Goal: Transaction & Acquisition: Subscribe to service/newsletter

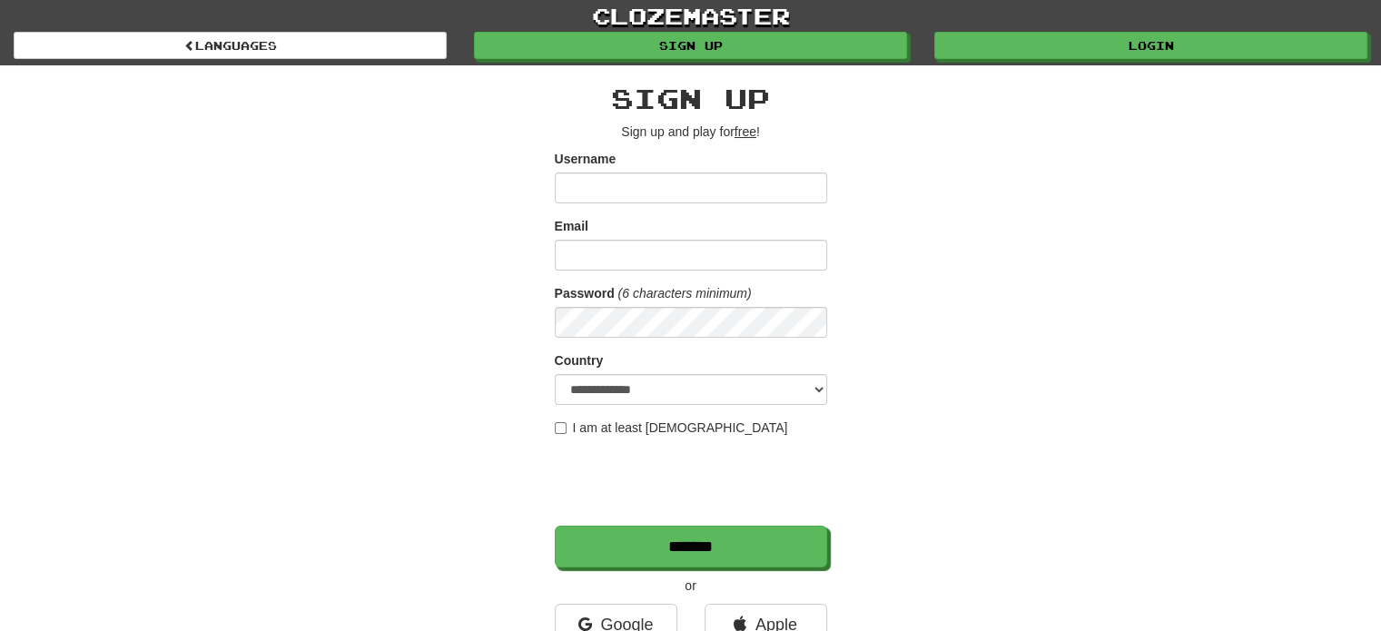
click at [443, 227] on div "**********" at bounding box center [691, 382] width 1062 height 634
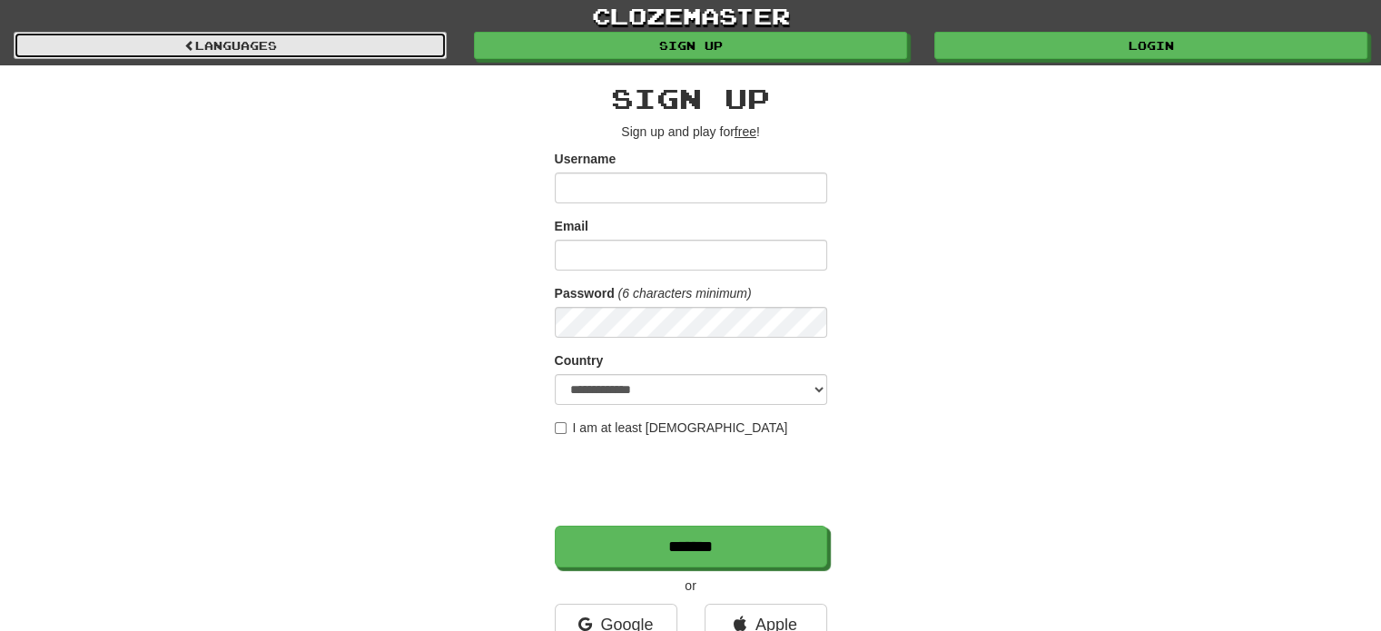
click at [314, 44] on link "Languages" at bounding box center [230, 45] width 433 height 27
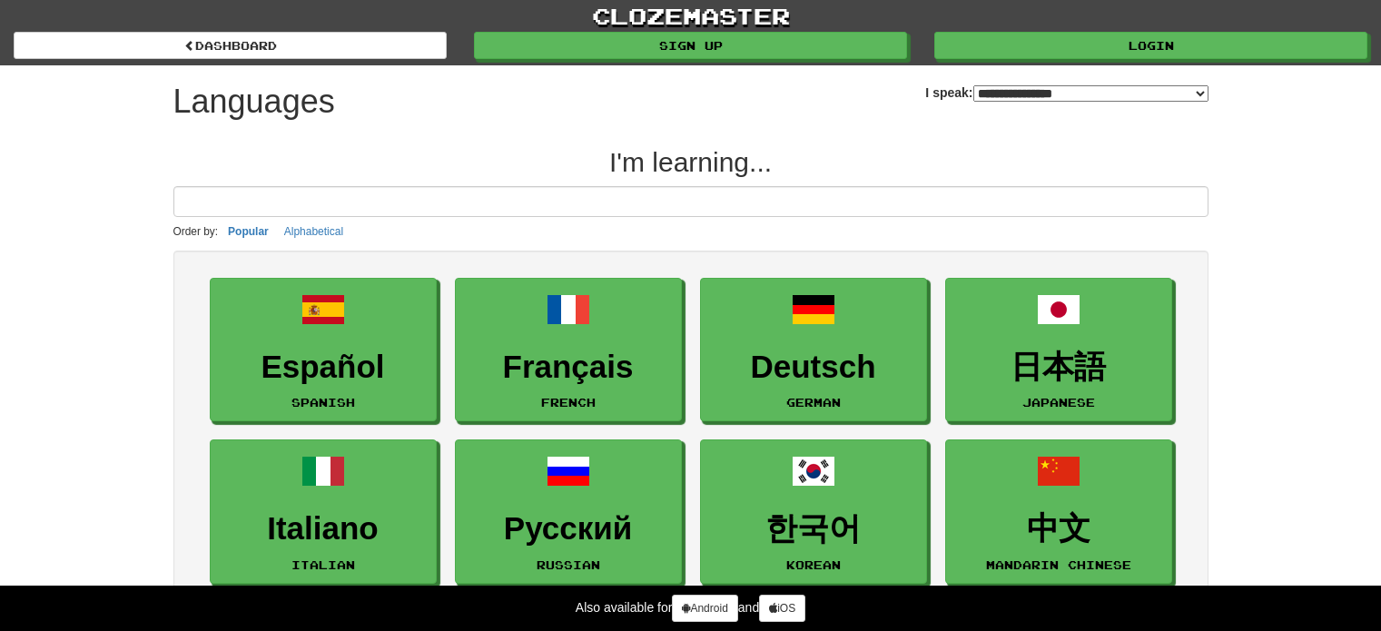
select select "*******"
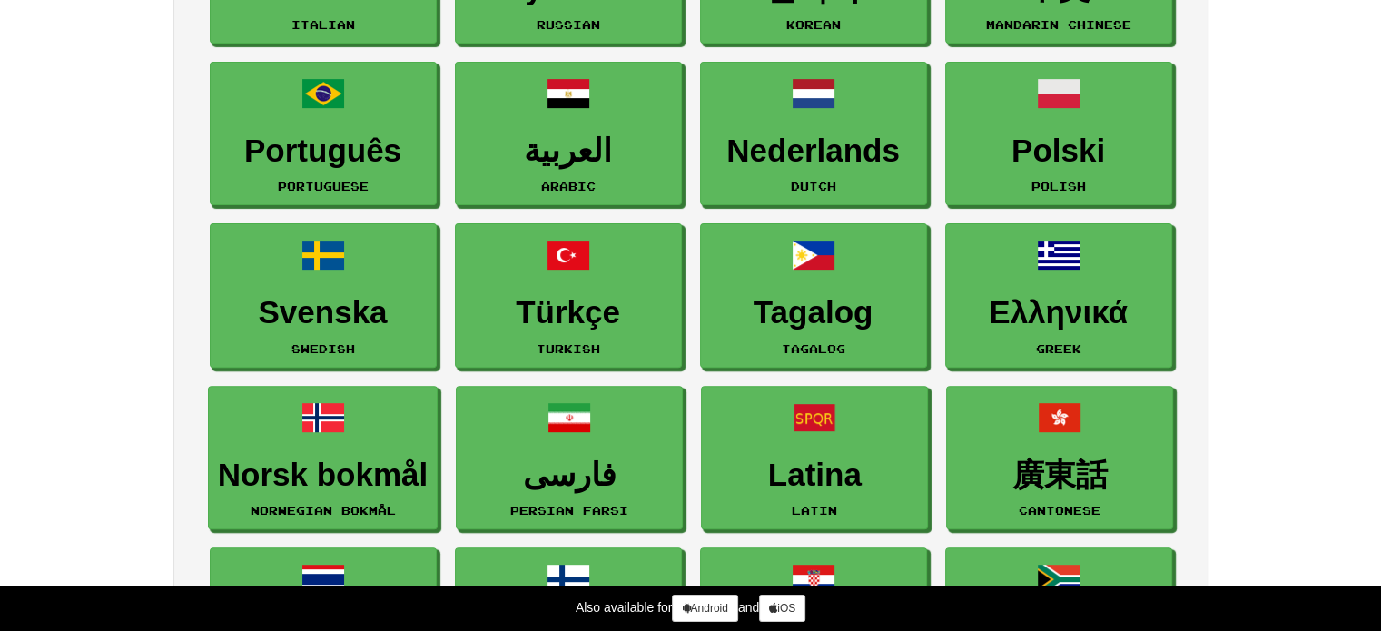
scroll to position [547, 0]
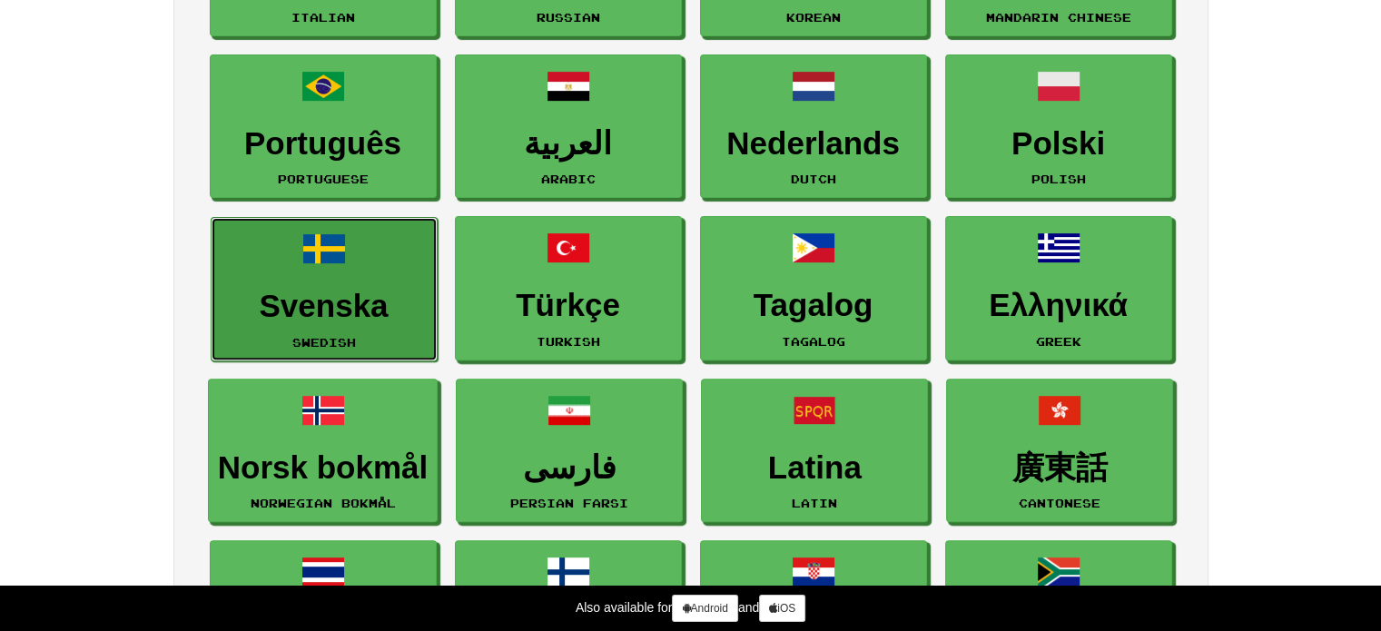
click at [369, 320] on h3 "Svenska" at bounding box center [324, 306] width 207 height 35
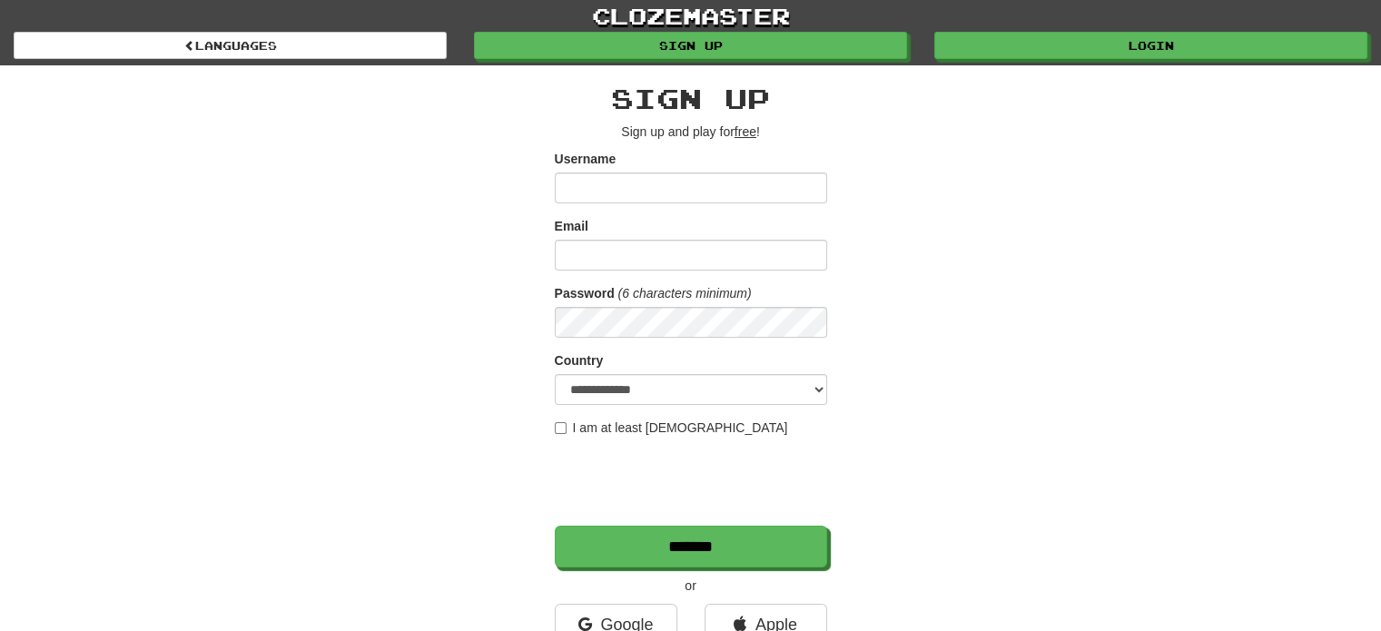
click at [691, 175] on input "Username" at bounding box center [691, 187] width 272 height 31
click at [574, 257] on input "Email" at bounding box center [691, 255] width 272 height 31
click at [467, 435] on div "**********" at bounding box center [691, 382] width 1062 height 634
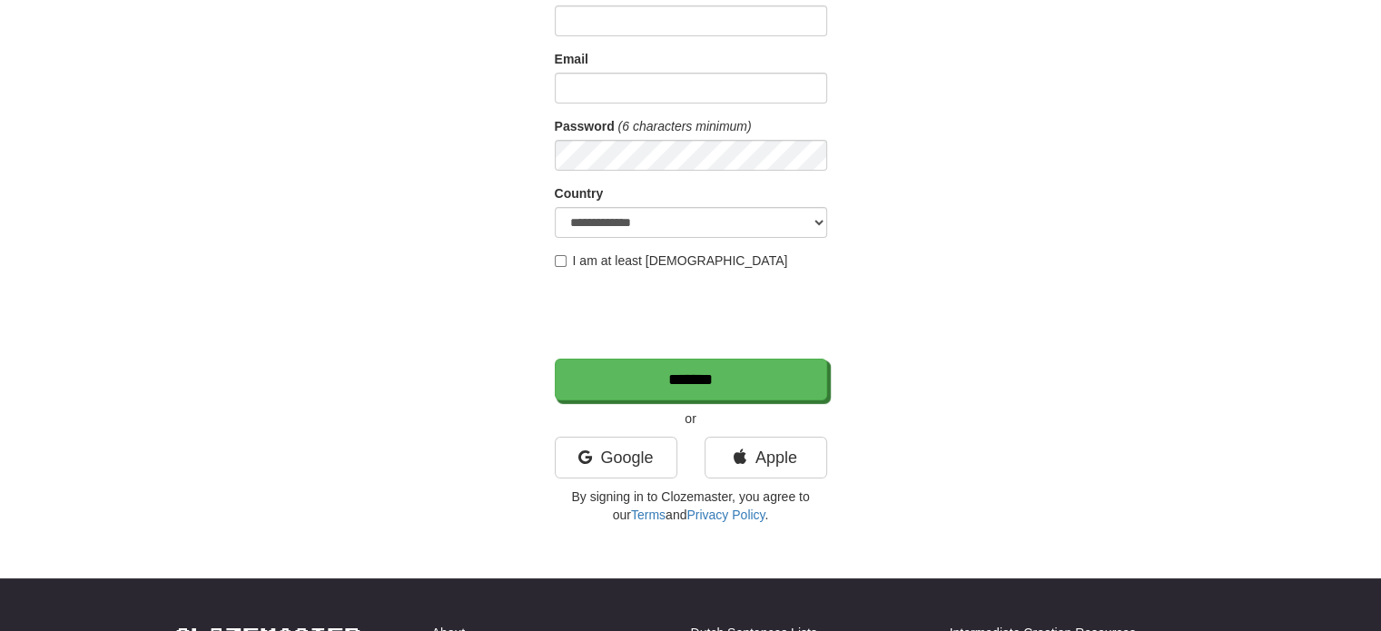
scroll to position [172, 0]
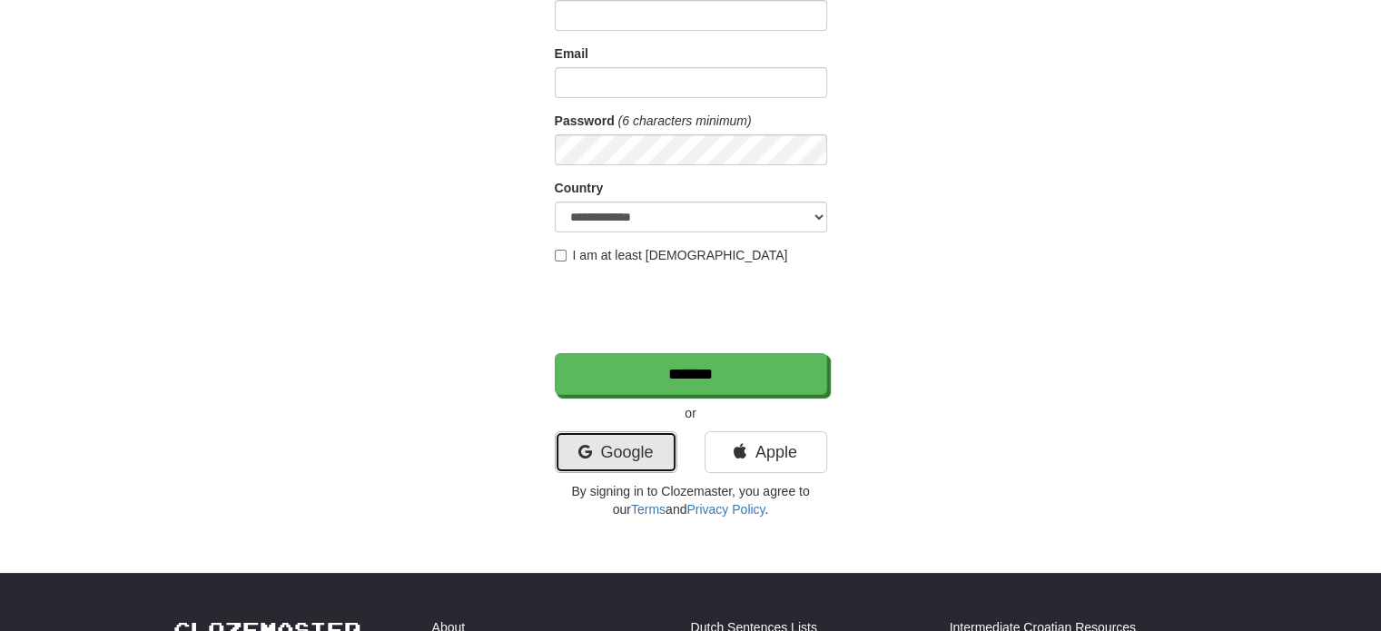
click at [632, 441] on link "Google" at bounding box center [616, 452] width 123 height 42
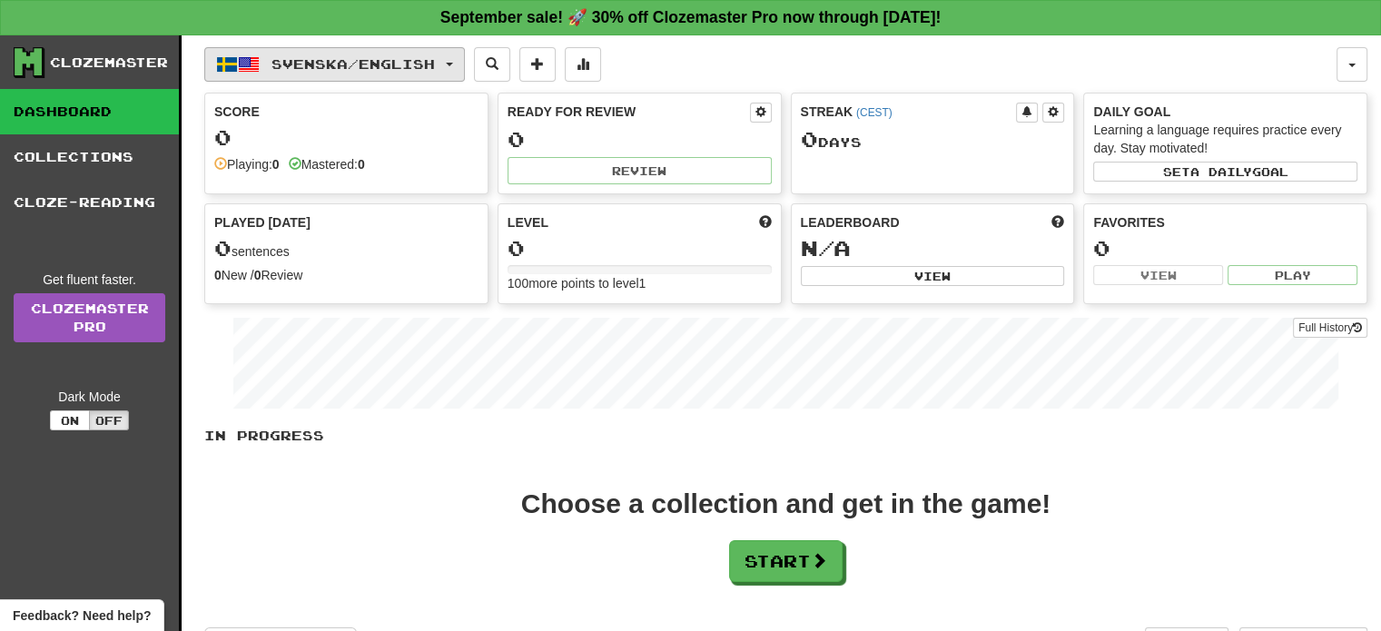
click at [432, 63] on span "Svenska / English" at bounding box center [352, 63] width 163 height 15
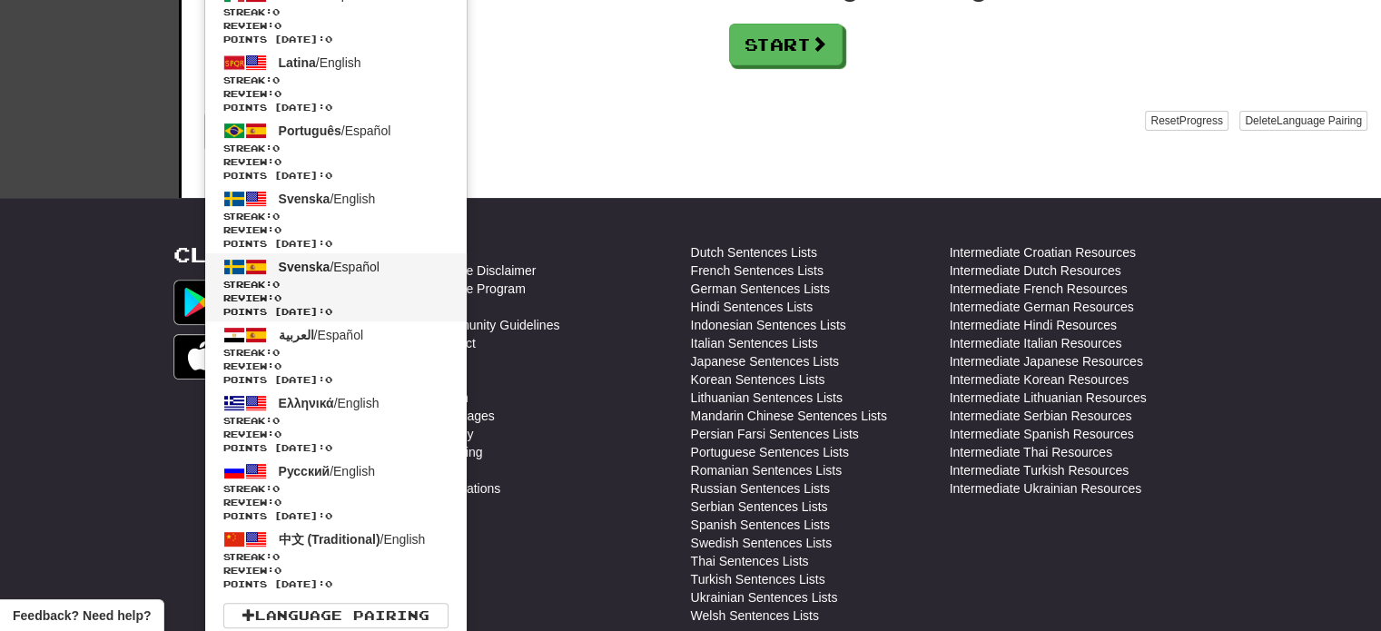
scroll to position [515, 0]
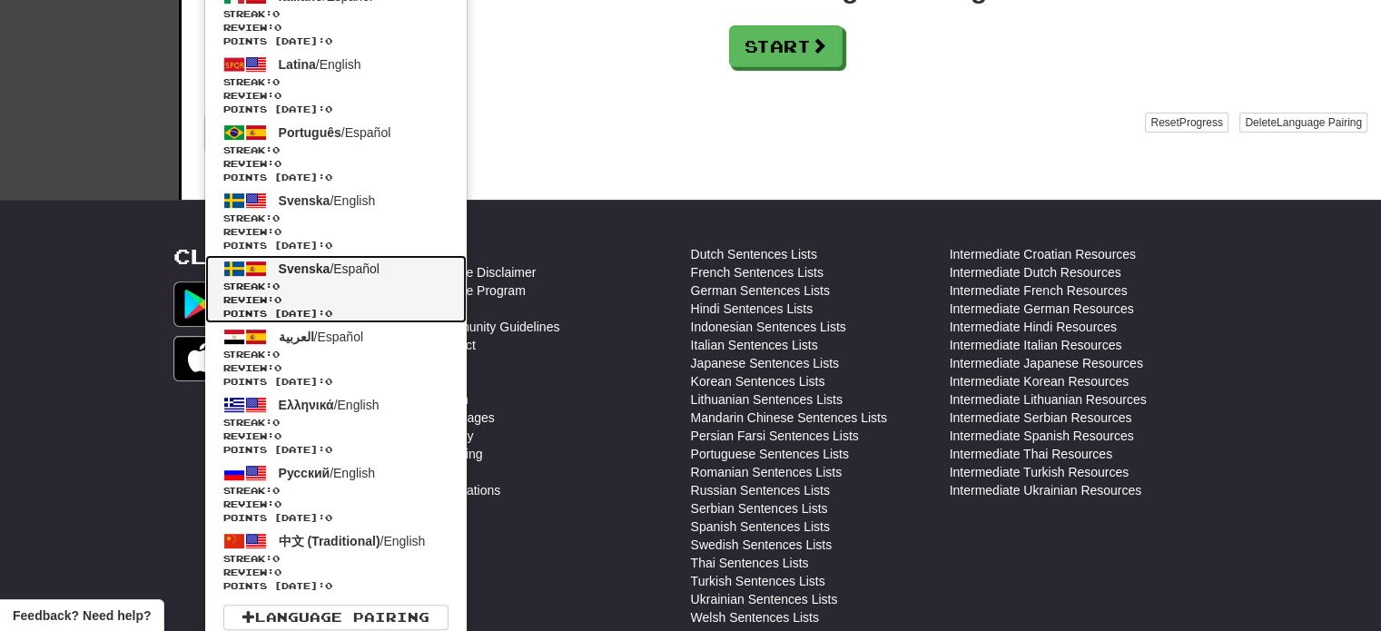
click at [402, 298] on span "Review: 0" at bounding box center [335, 300] width 225 height 14
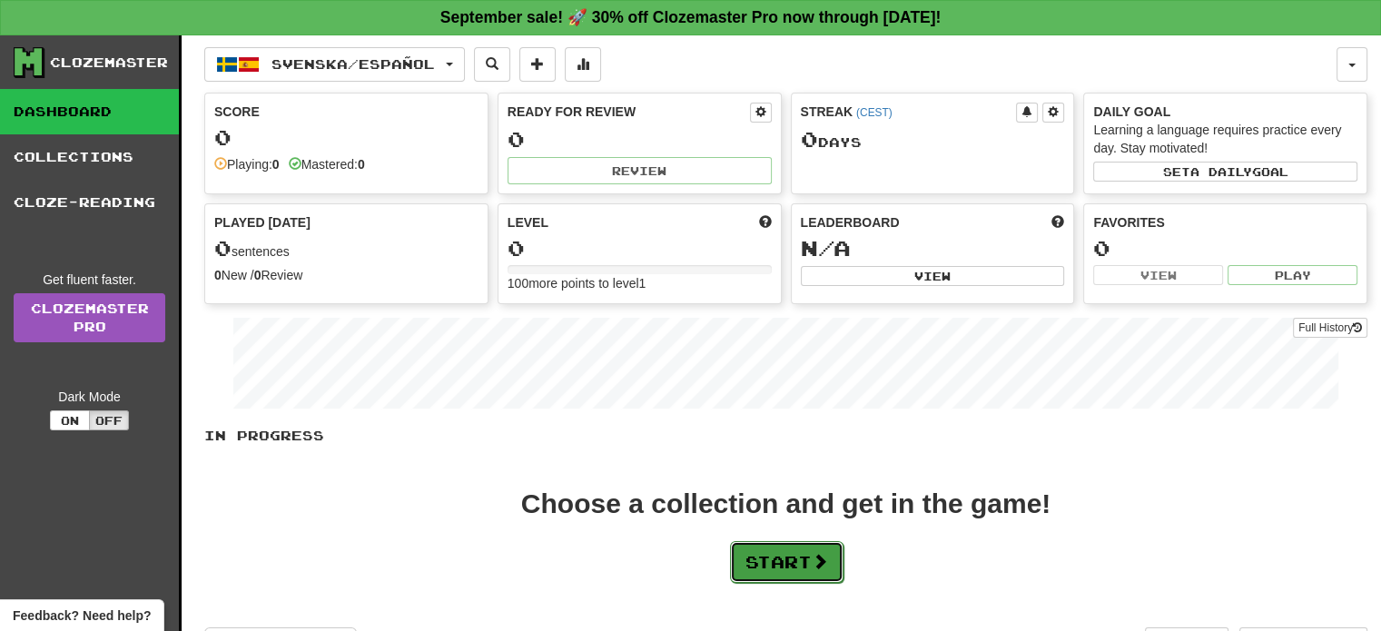
click at [770, 555] on button "Start" at bounding box center [786, 562] width 113 height 42
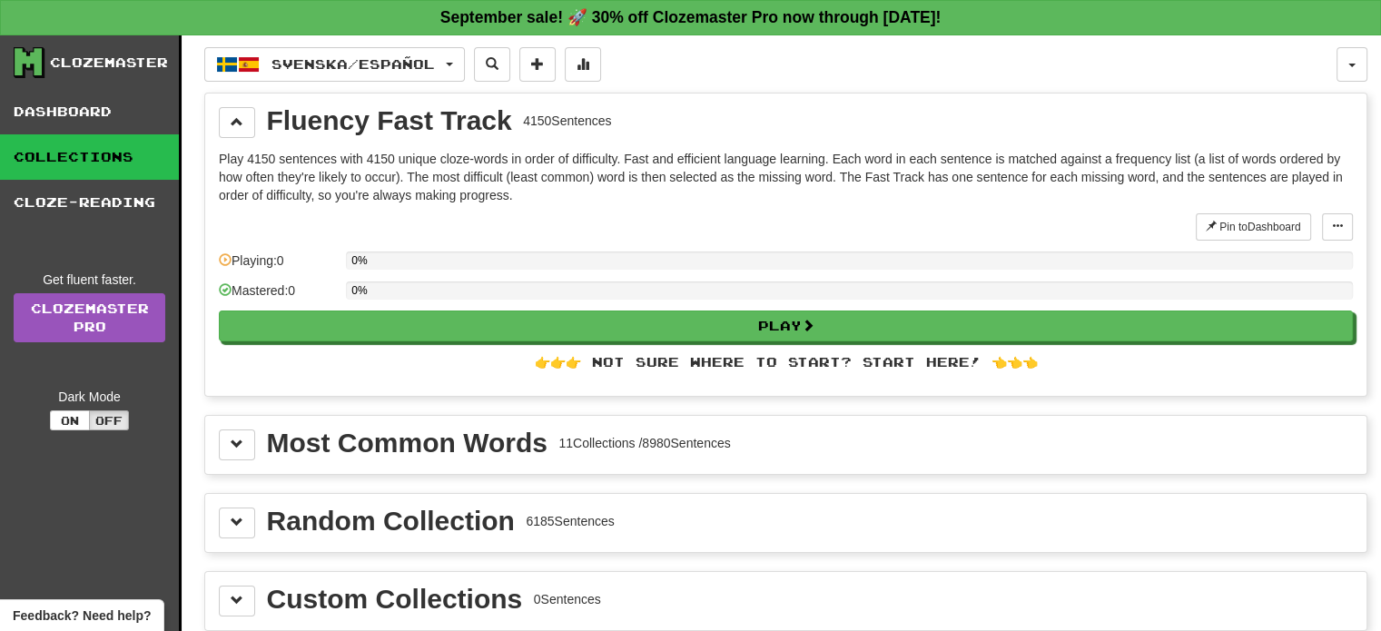
click at [409, 131] on div "Fluency Fast Track" at bounding box center [389, 120] width 245 height 27
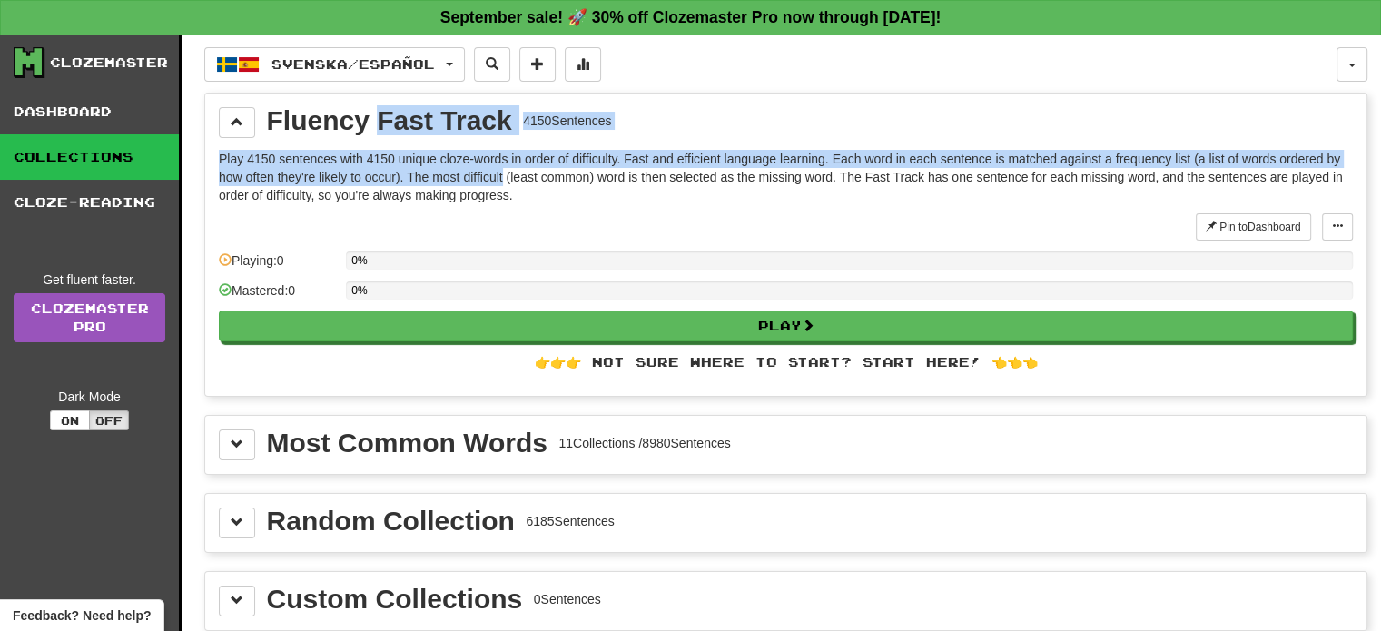
drag, startPoint x: 409, startPoint y: 131, endPoint x: 496, endPoint y: 175, distance: 97.0
click at [496, 175] on div "Fluency Fast Track 4150 Sentences Play 4150 sentences with 4150 unique cloze-wo…" at bounding box center [785, 244] width 1161 height 302
click at [496, 175] on p "Play 4150 sentences with 4150 unique cloze-words in order of difficulty. Fast a…" at bounding box center [786, 177] width 1134 height 54
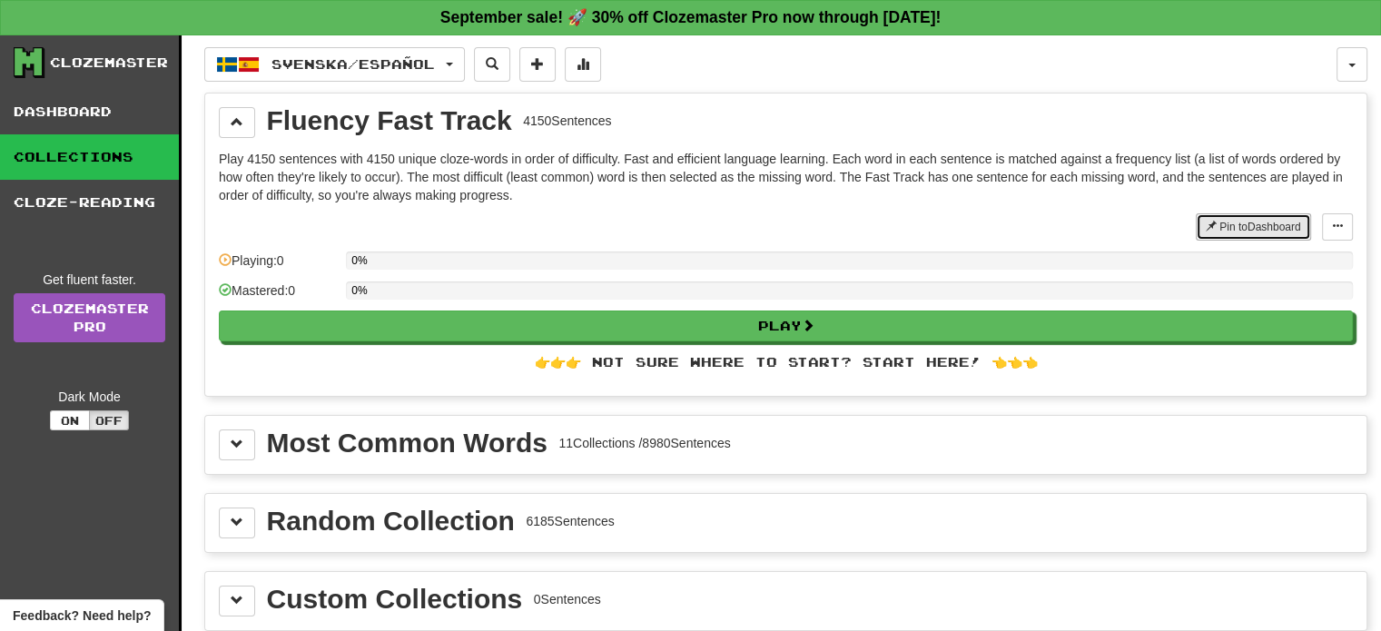
click at [1232, 216] on button "Pin to Dashboard" at bounding box center [1252, 226] width 115 height 27
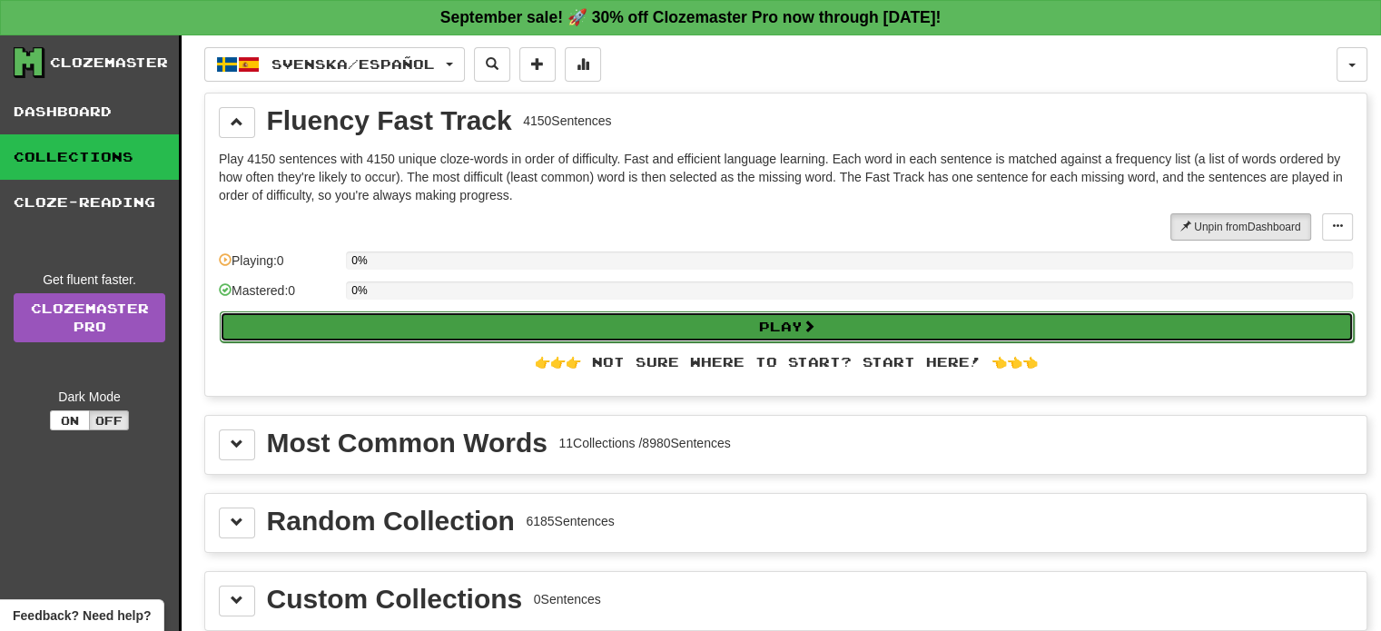
click at [518, 315] on button "Play" at bounding box center [787, 326] width 1134 height 31
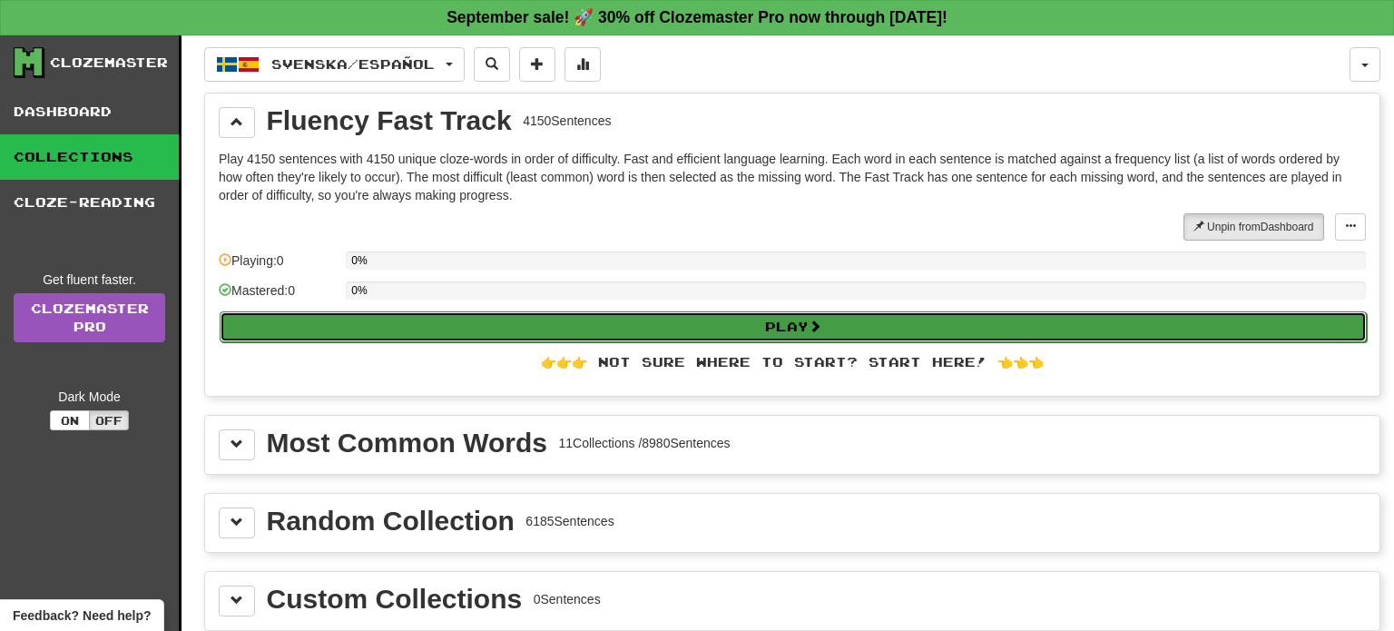
select select "**"
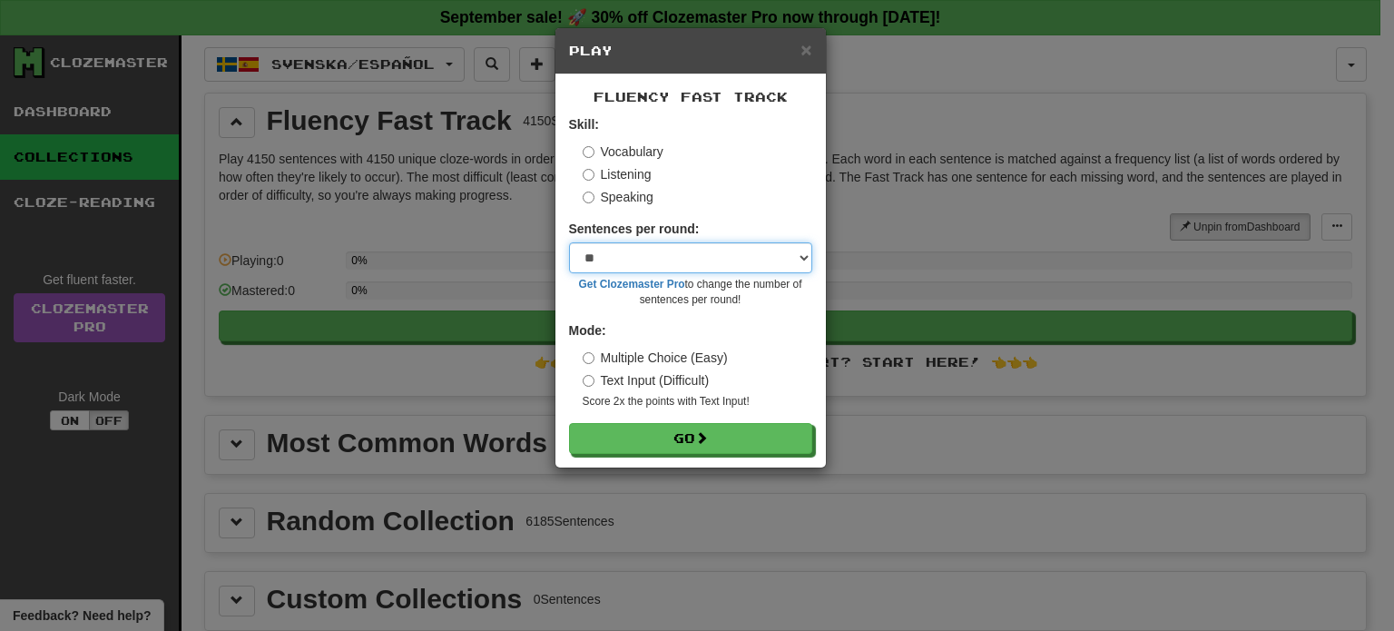
click at [680, 257] on select "* ** ** ** ** ** *** ********" at bounding box center [690, 257] width 243 height 31
click at [569, 242] on select "* ** ** ** ** ** *** ********" at bounding box center [690, 257] width 243 height 31
click at [737, 193] on div "Speaking" at bounding box center [698, 197] width 230 height 18
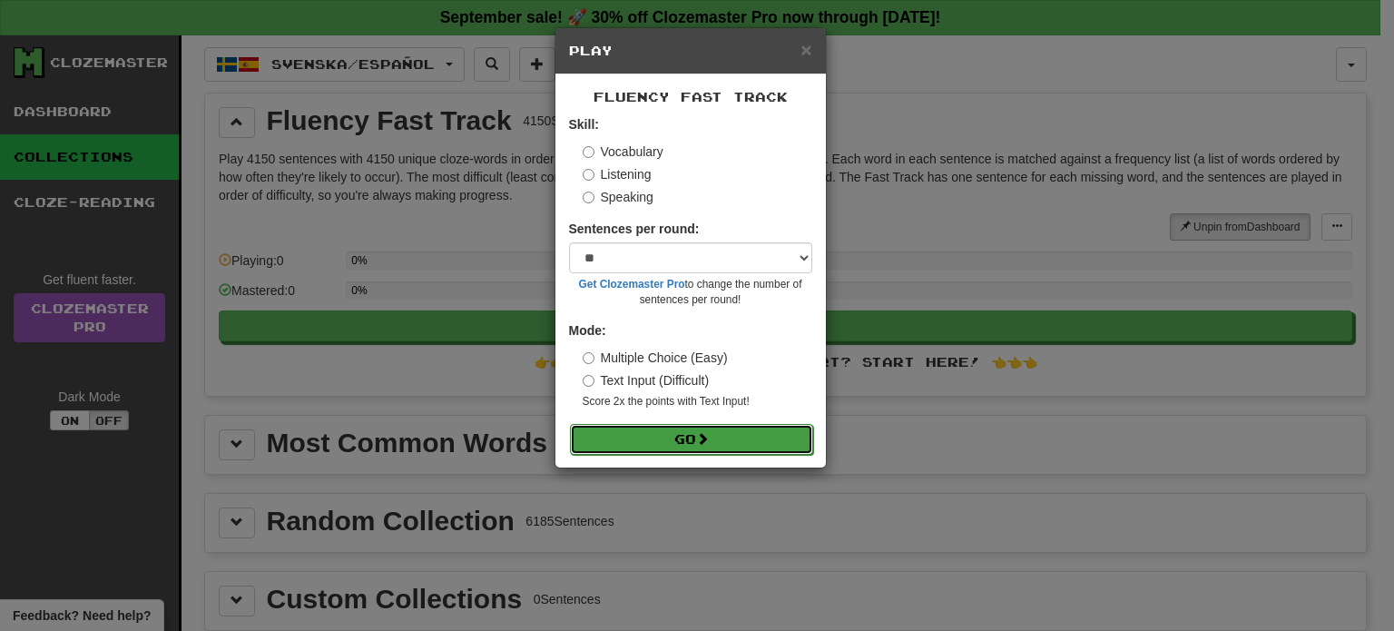
click at [673, 435] on button "Go" at bounding box center [691, 439] width 243 height 31
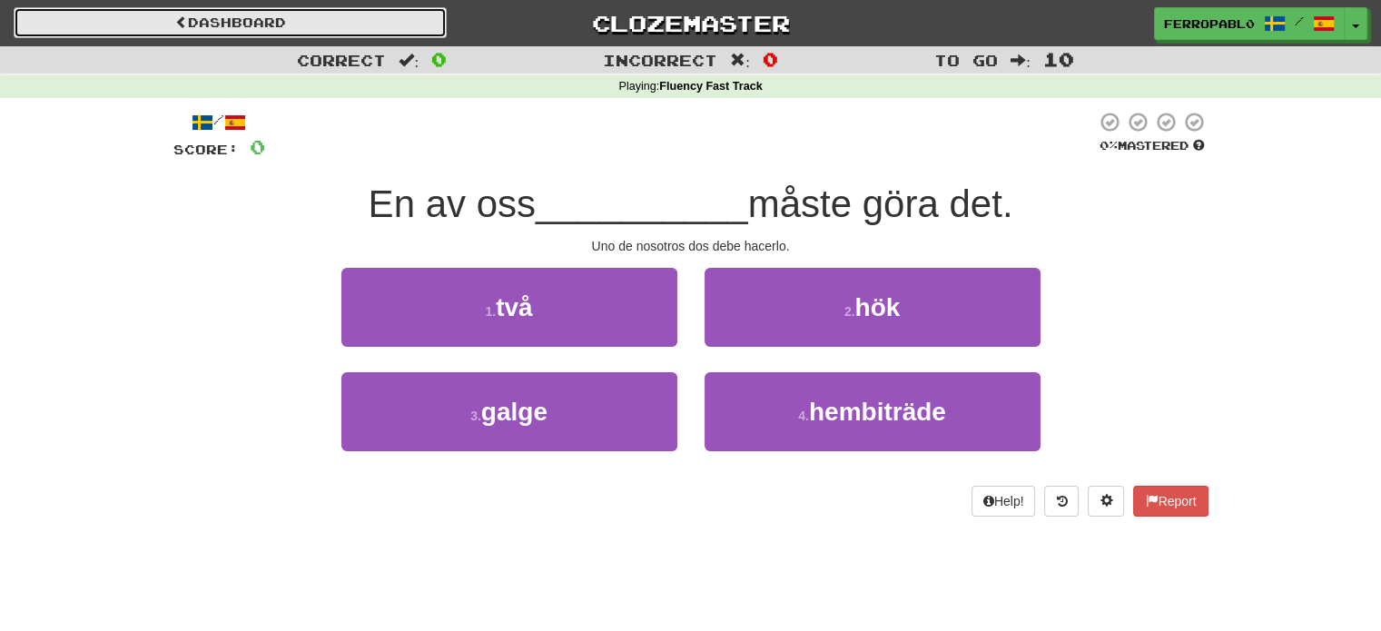
click at [241, 15] on link "Dashboard" at bounding box center [230, 22] width 433 height 31
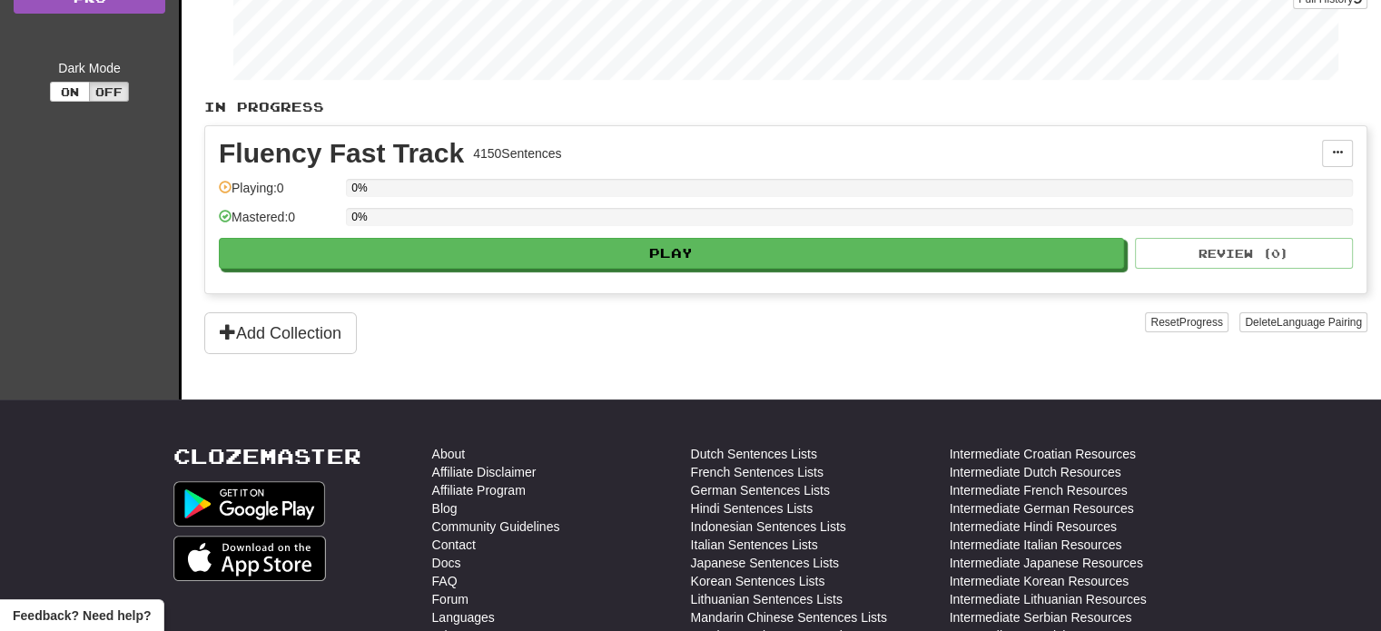
scroll to position [290, 0]
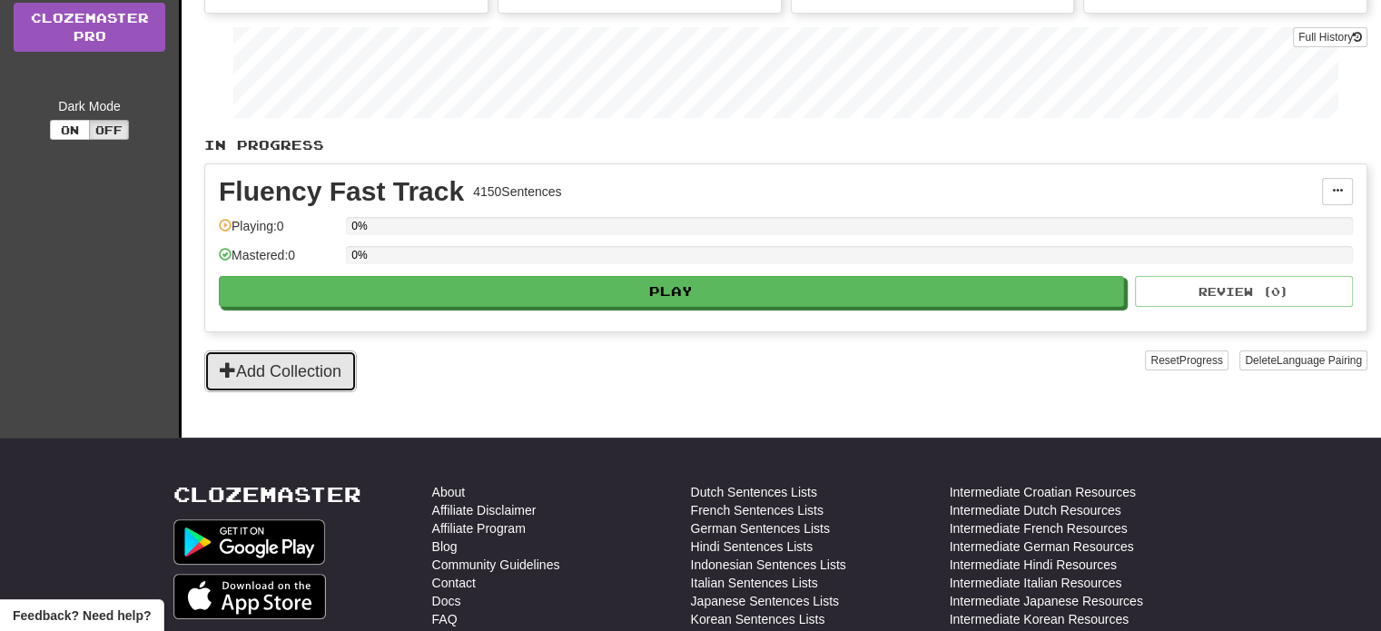
click at [331, 382] on button "Add Collection" at bounding box center [280, 371] width 152 height 42
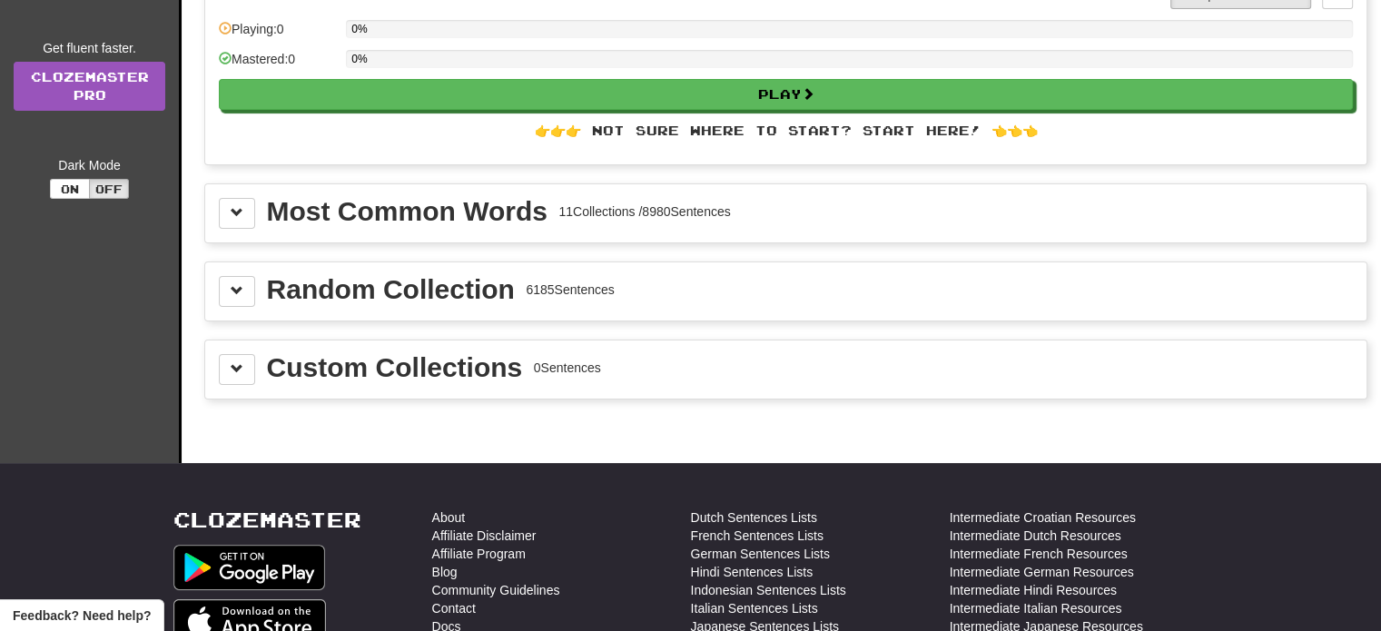
scroll to position [232, 0]
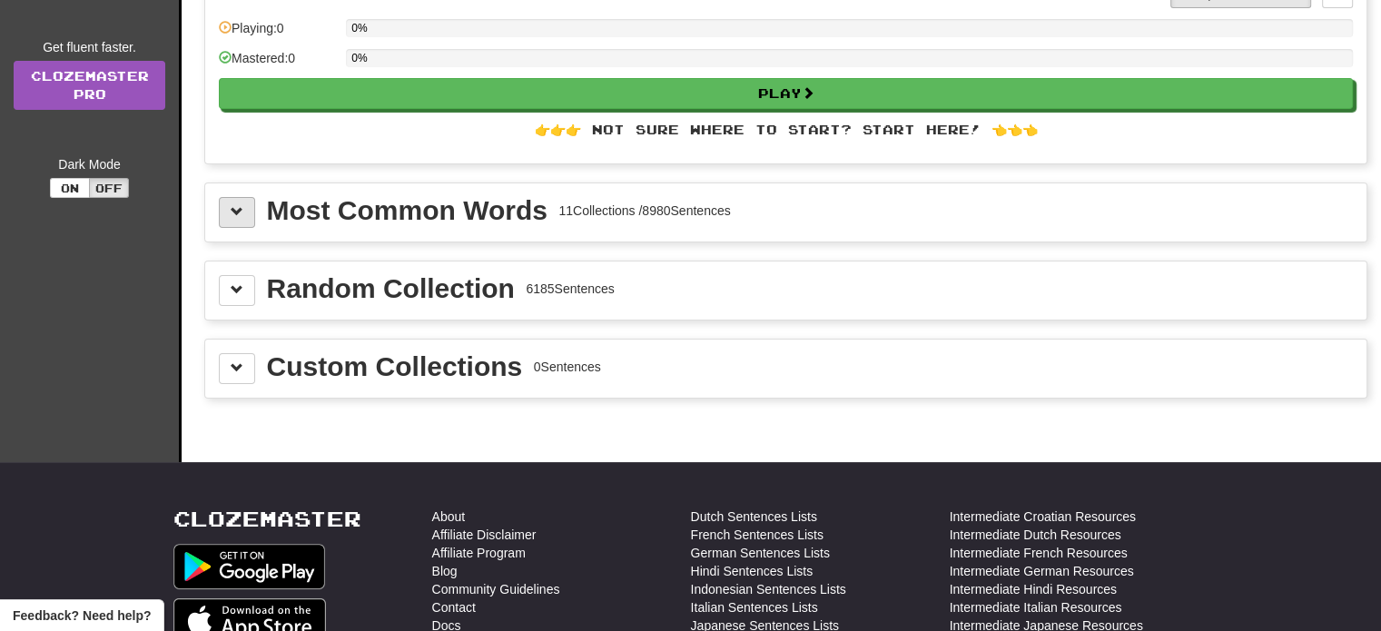
click at [254, 218] on div "Most Common Words 11 Collections / 8980 Sentences" at bounding box center [786, 212] width 1134 height 31
click at [243, 216] on button at bounding box center [237, 212] width 36 height 31
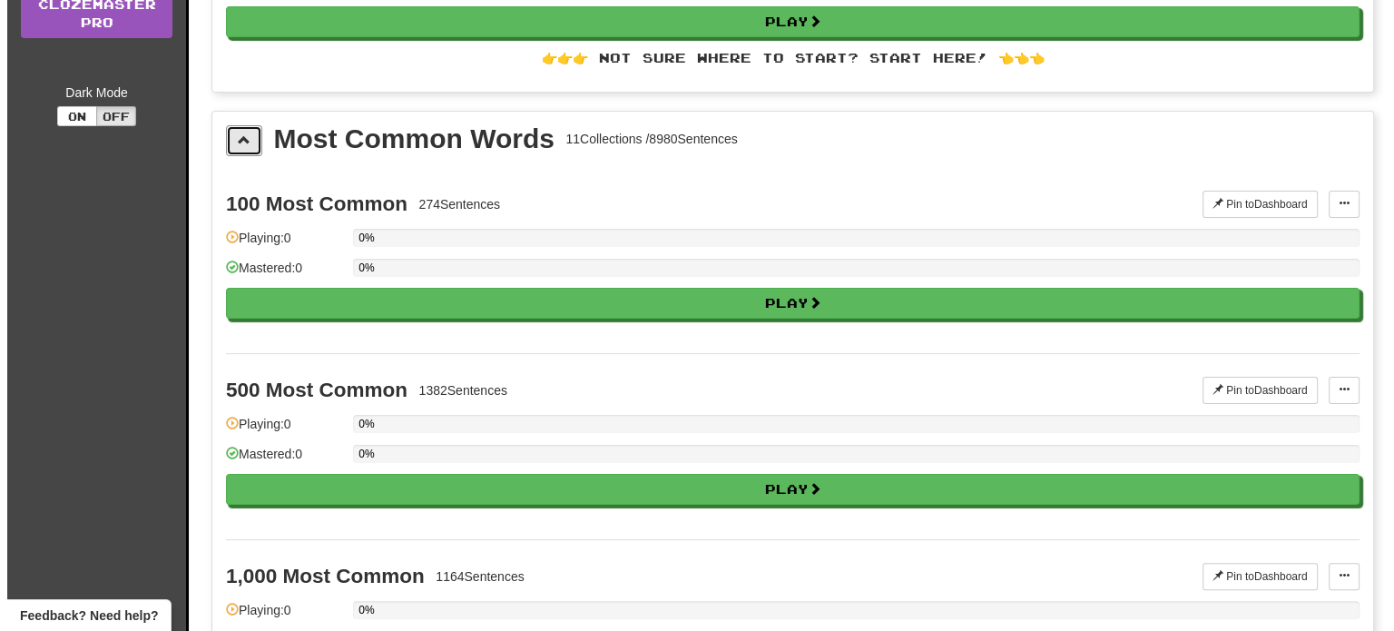
scroll to position [305, 0]
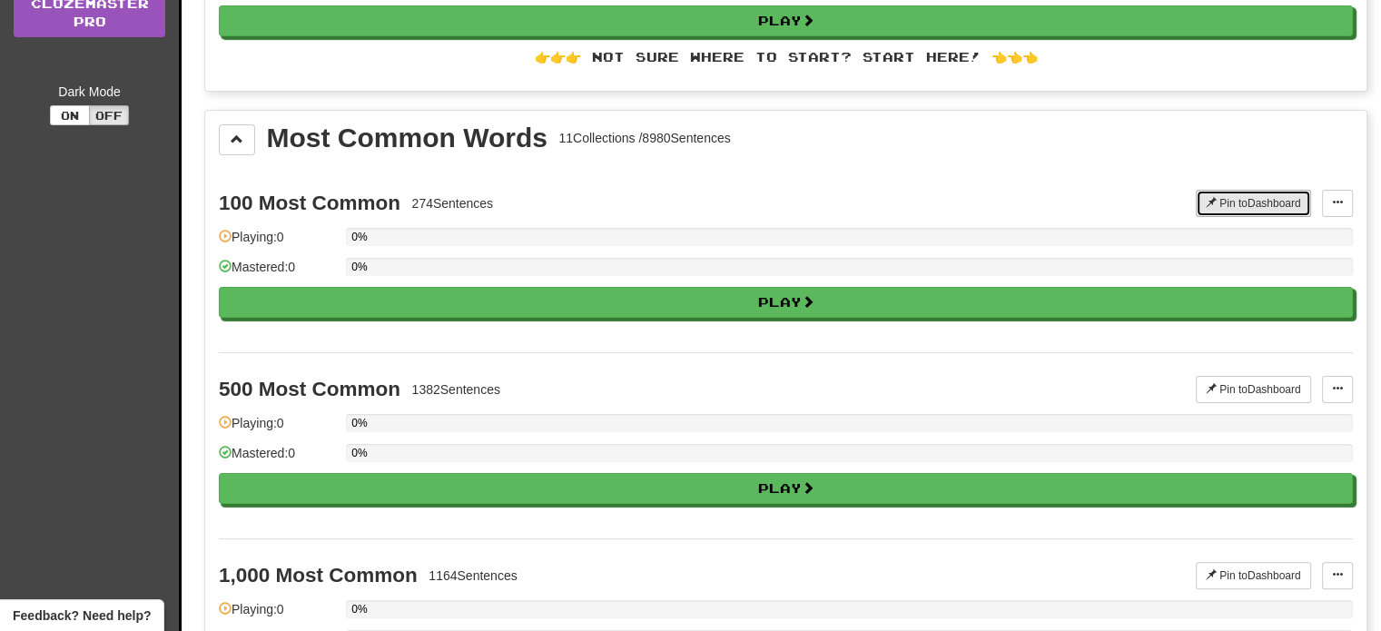
click at [1256, 195] on button "Pin to Dashboard" at bounding box center [1252, 203] width 115 height 27
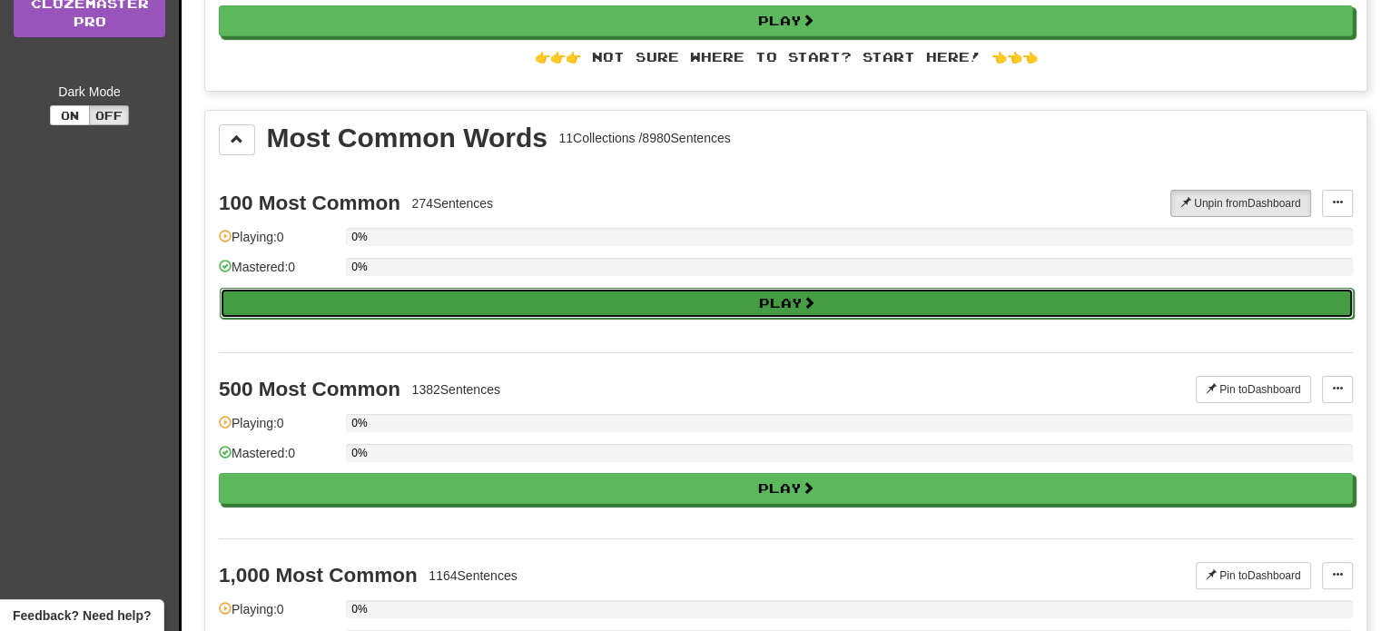
click at [701, 314] on button "Play" at bounding box center [787, 303] width 1134 height 31
select select "**"
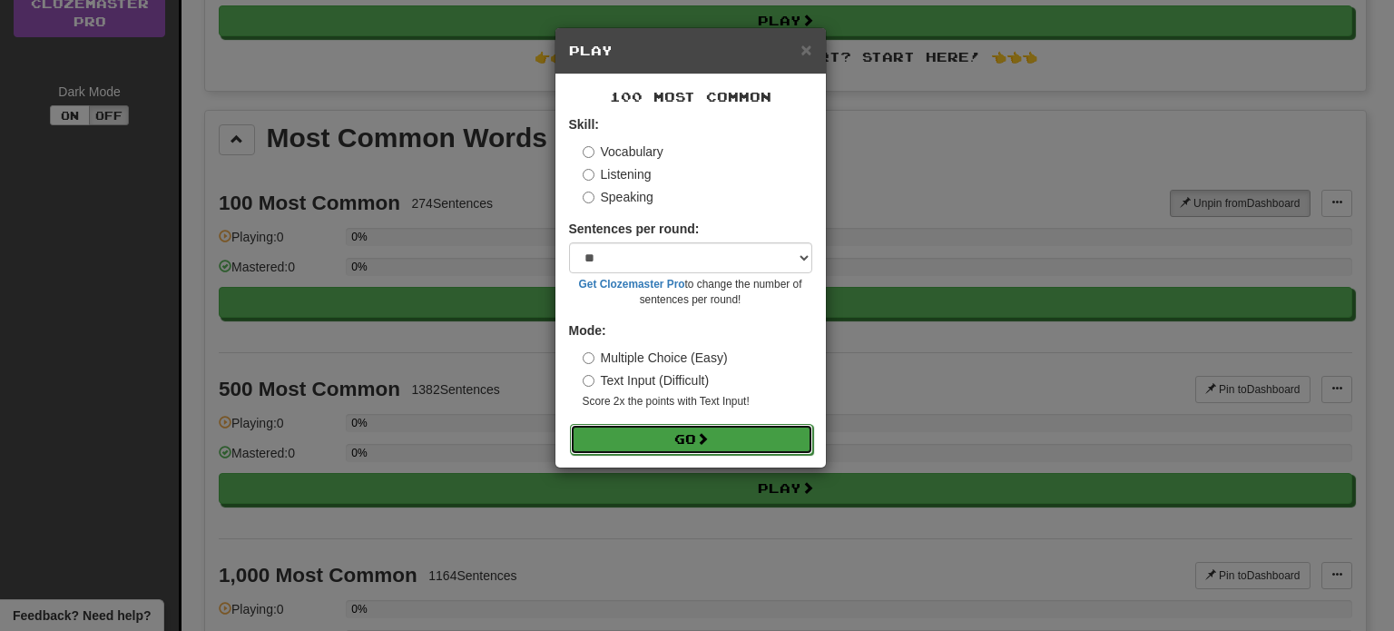
click at [703, 440] on span at bounding box center [702, 438] width 13 height 13
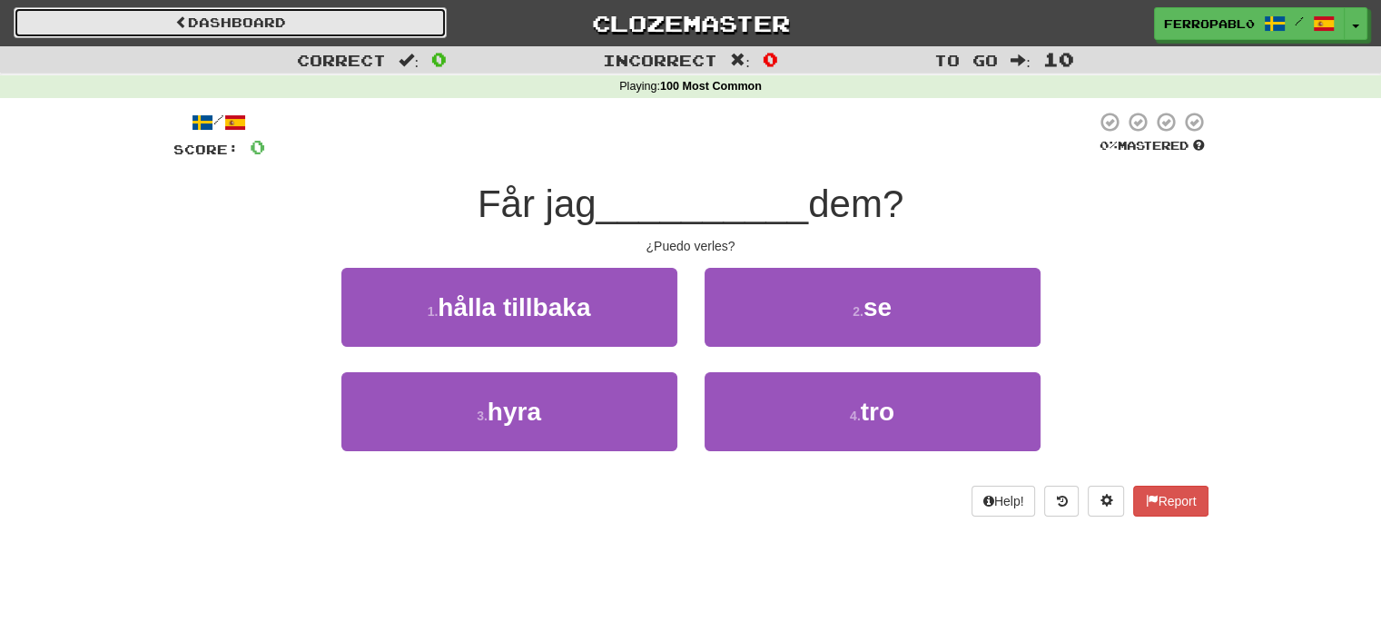
click at [222, 14] on link "Dashboard" at bounding box center [230, 22] width 433 height 31
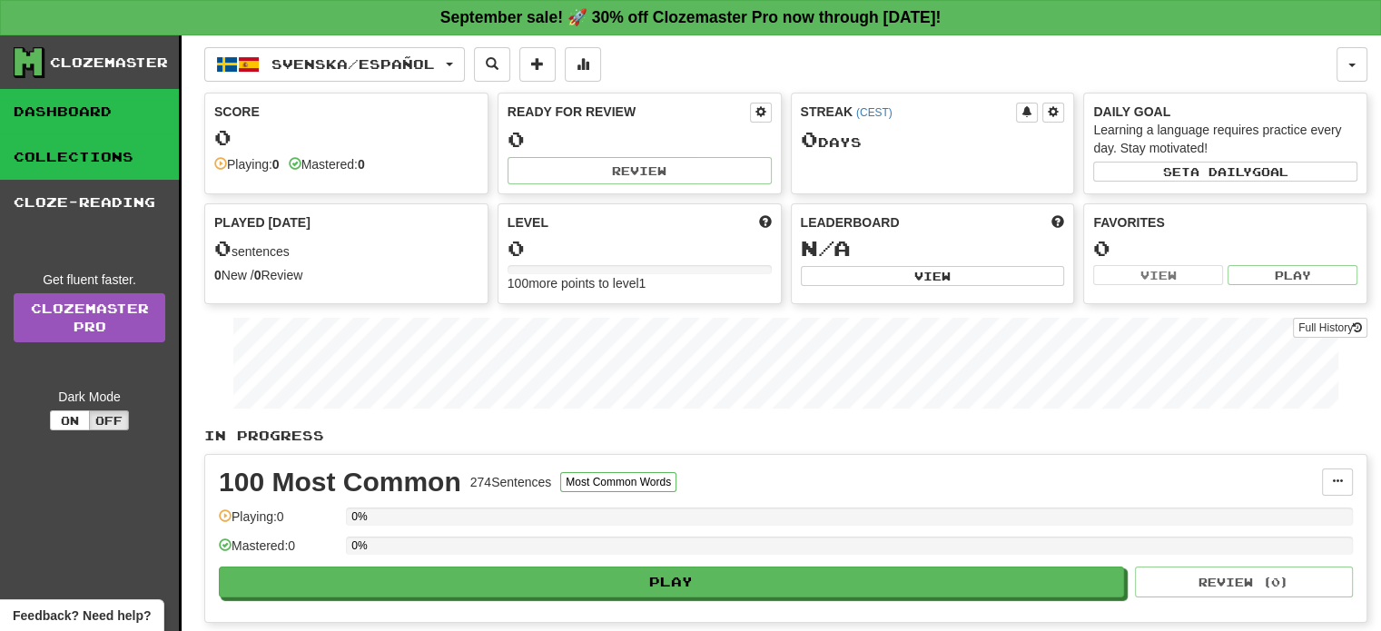
click at [131, 157] on link "Collections" at bounding box center [89, 156] width 179 height 45
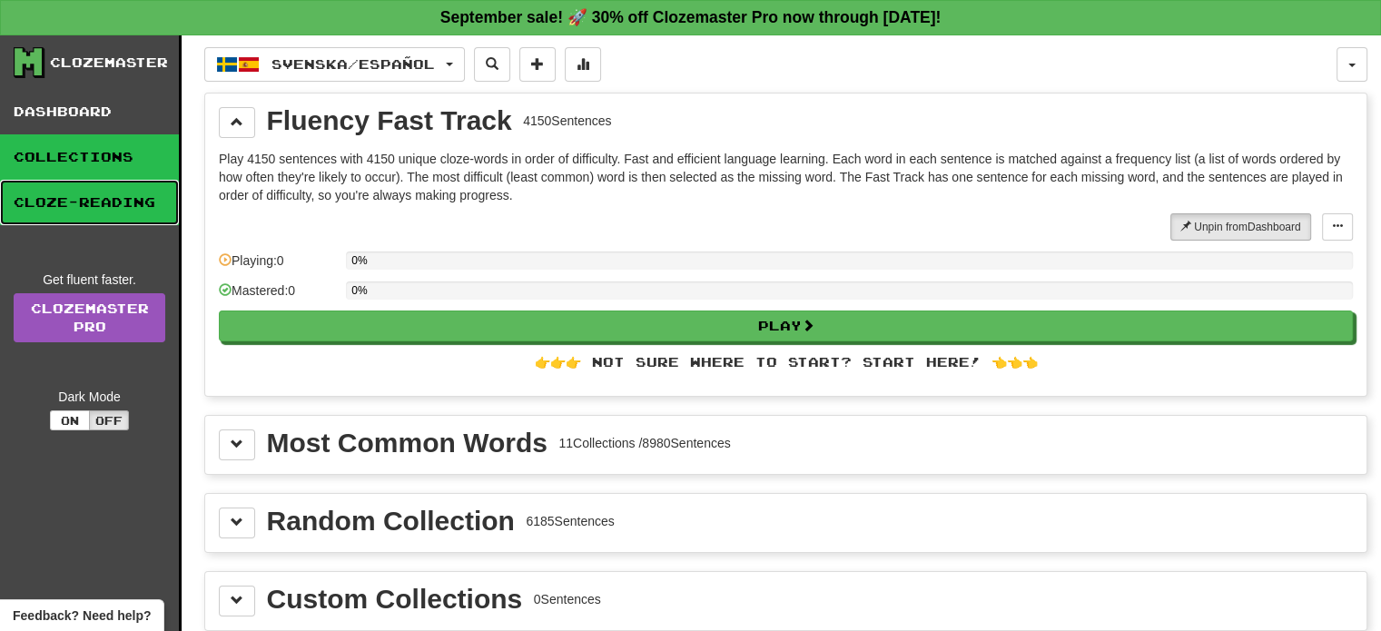
click at [109, 204] on link "Cloze-Reading" at bounding box center [89, 202] width 179 height 45
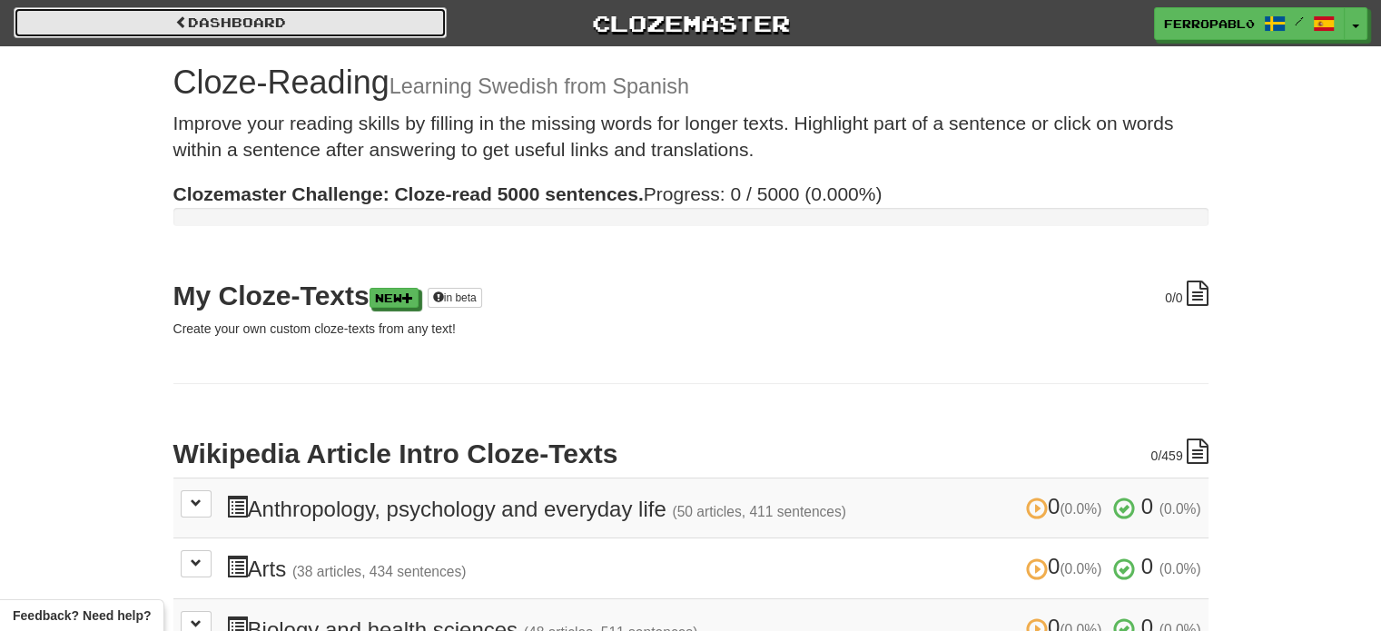
click at [235, 10] on link "Dashboard" at bounding box center [230, 22] width 433 height 31
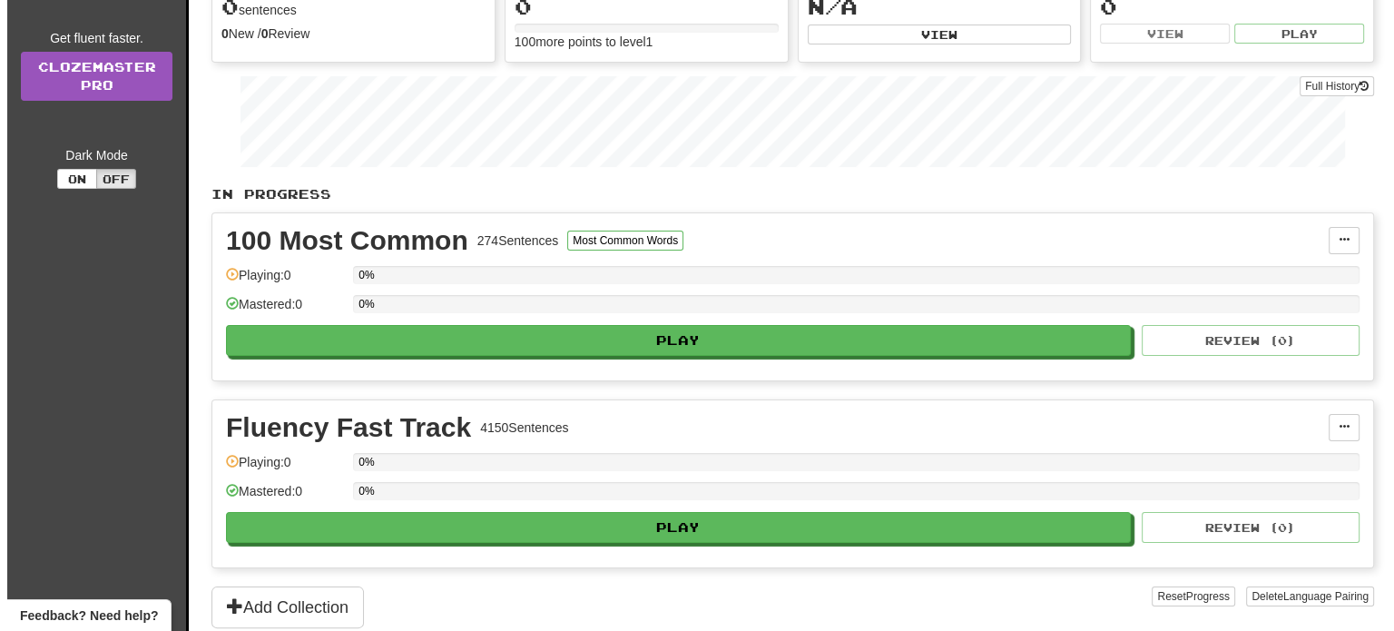
scroll to position [238, 0]
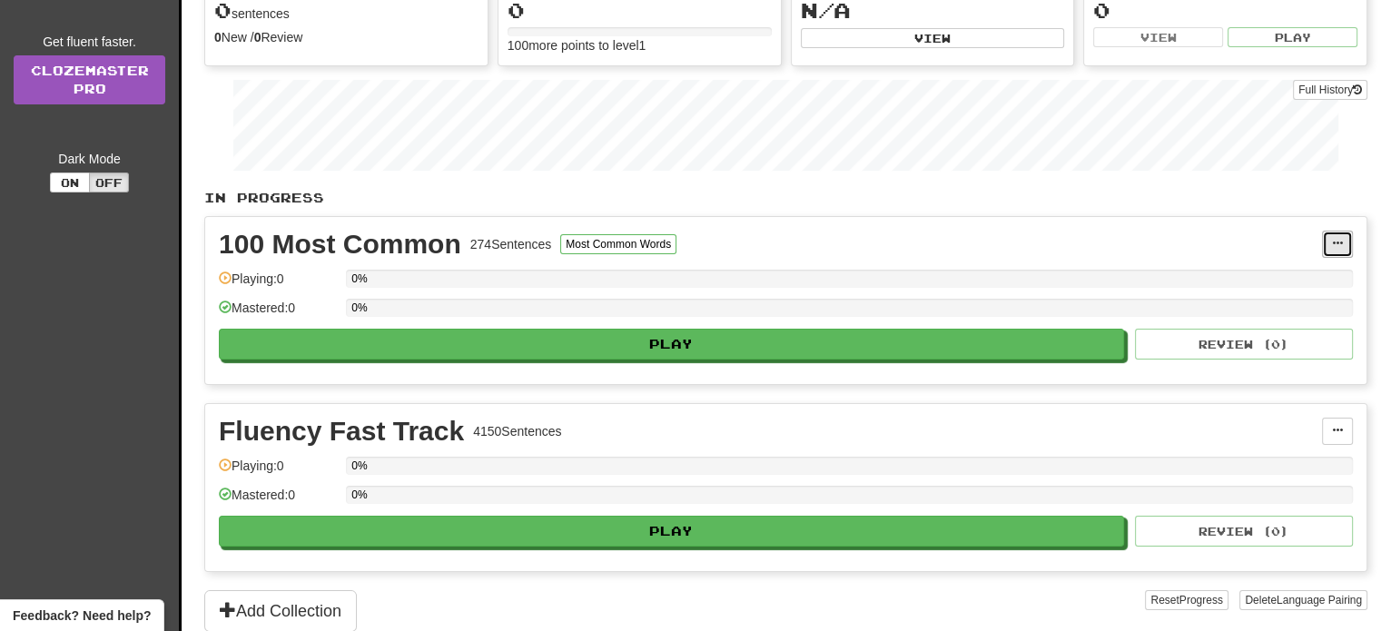
click at [1332, 244] on span at bounding box center [1337, 243] width 11 height 11
click at [609, 234] on button "Most Common Words" at bounding box center [618, 244] width 116 height 20
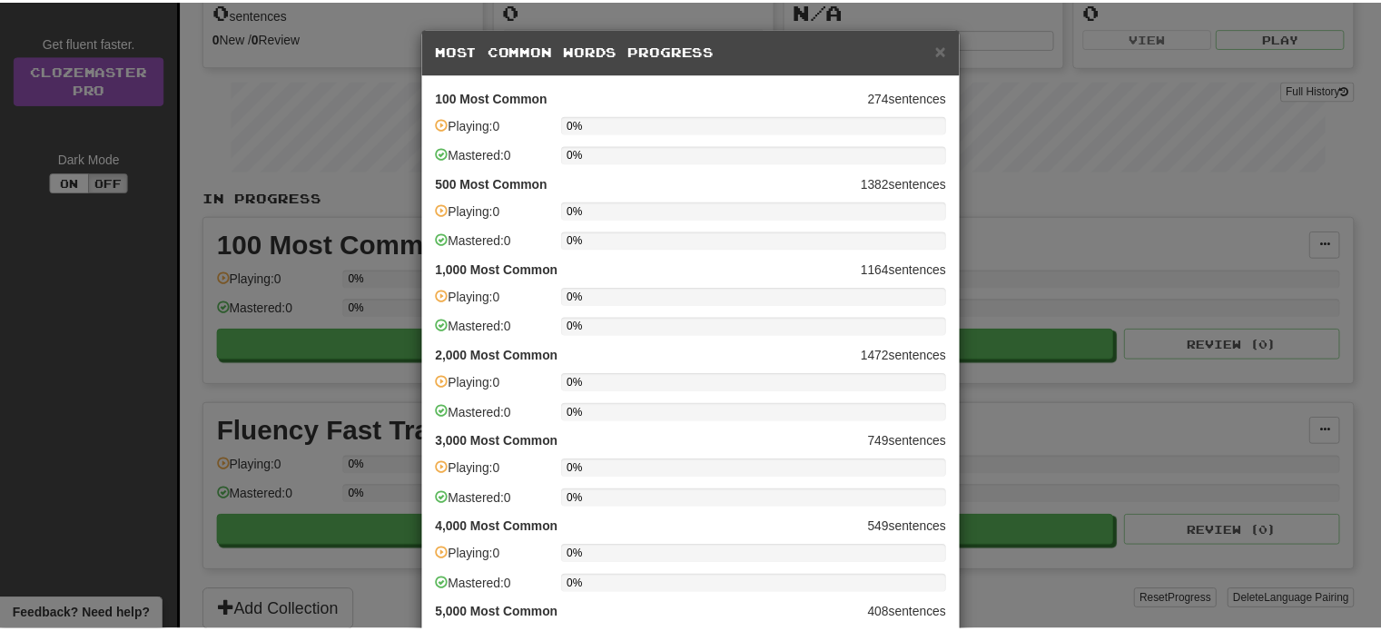
scroll to position [536, 0]
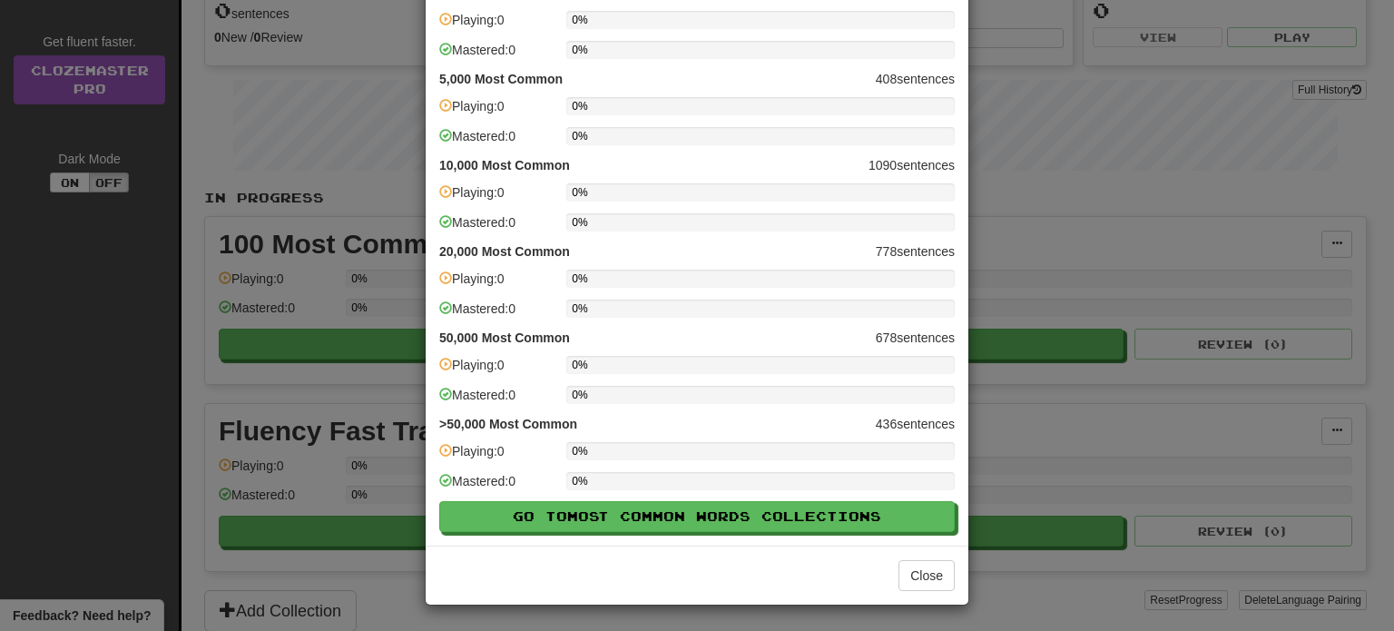
click at [378, 290] on div "× Most Common Words Progress 100 Most Common 274 sentences Playing: 0 0% Master…" at bounding box center [697, 315] width 1394 height 631
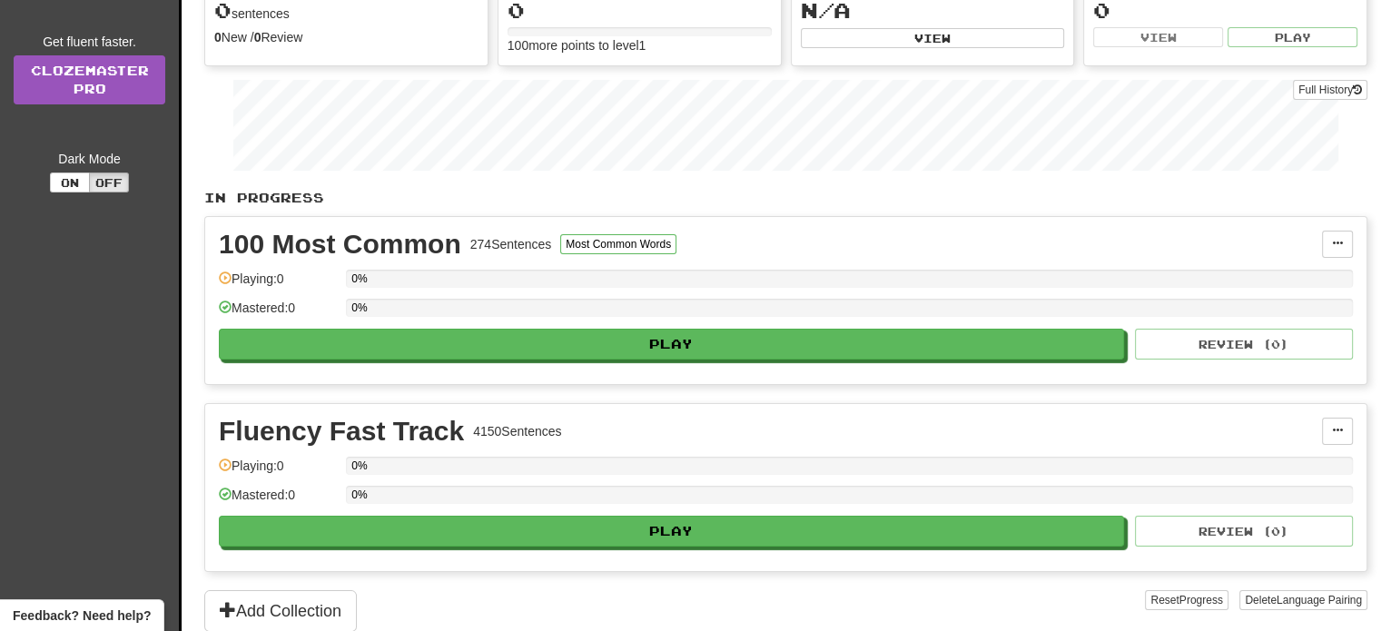
scroll to position [0, 0]
